Goal: Task Accomplishment & Management: Manage account settings

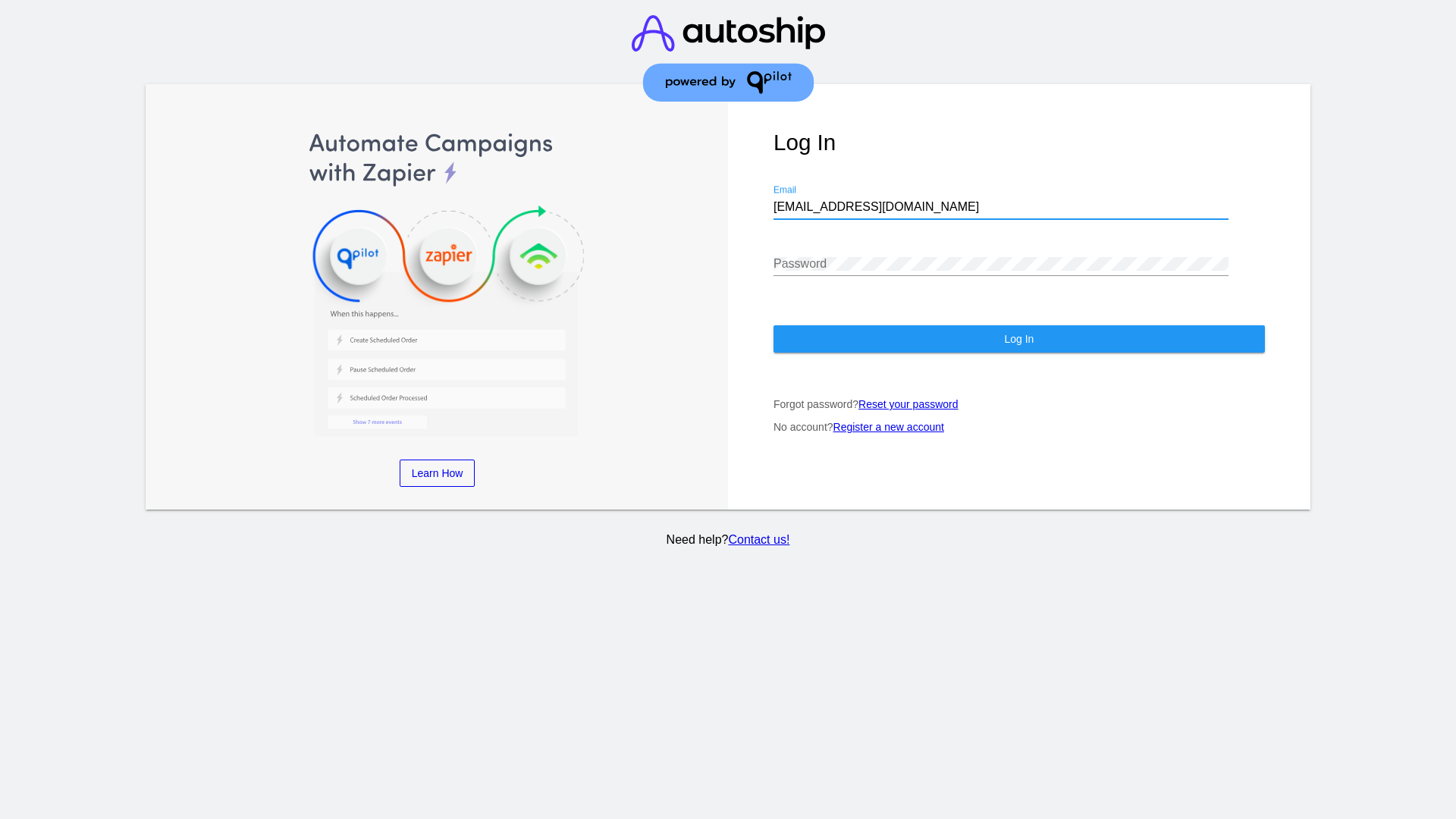
type input "jr@patternsinthecloud.com"
click at [1018, 339] on span "Log In" at bounding box center [1019, 339] width 30 height 12
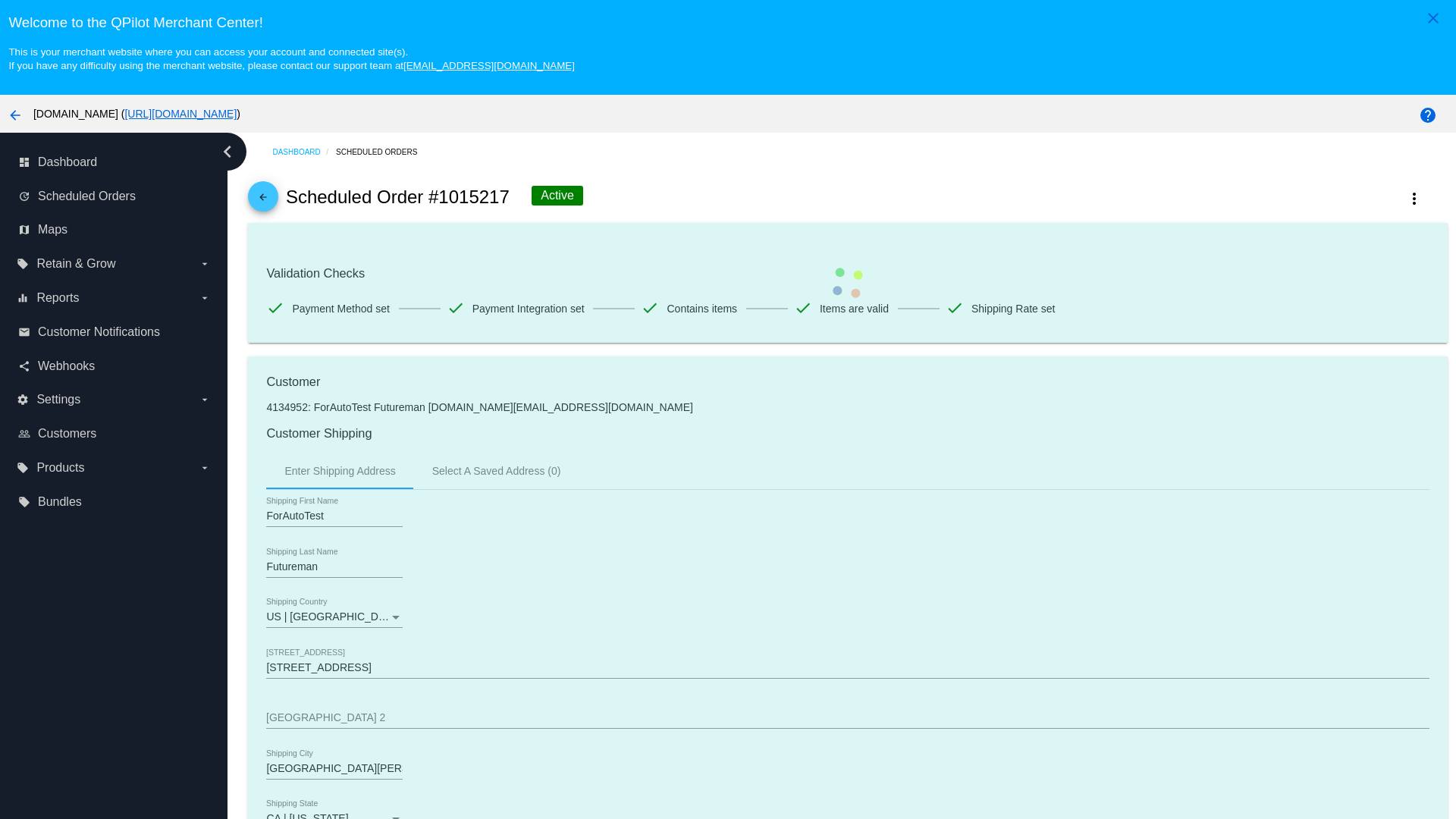
scroll to position [996, 0]
